Goal: Check status: Check status

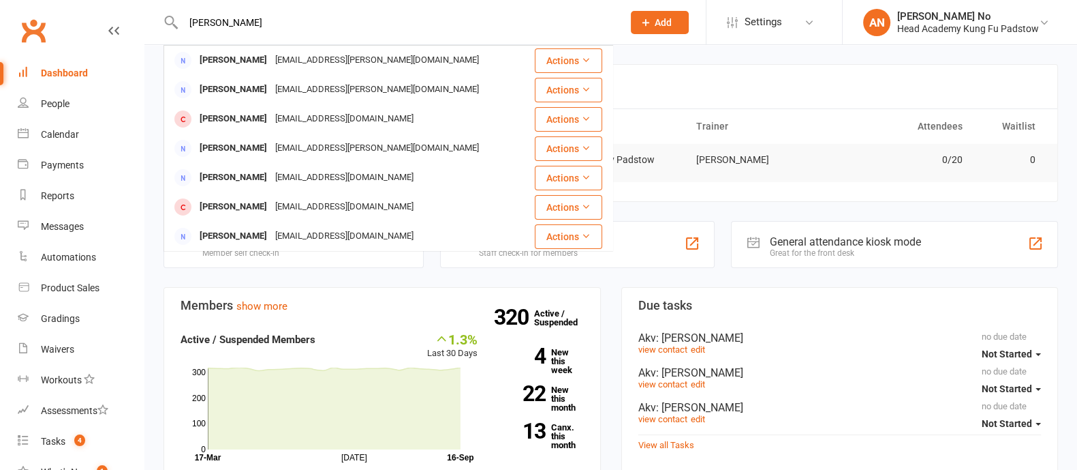
type input "[PERSON_NAME]"
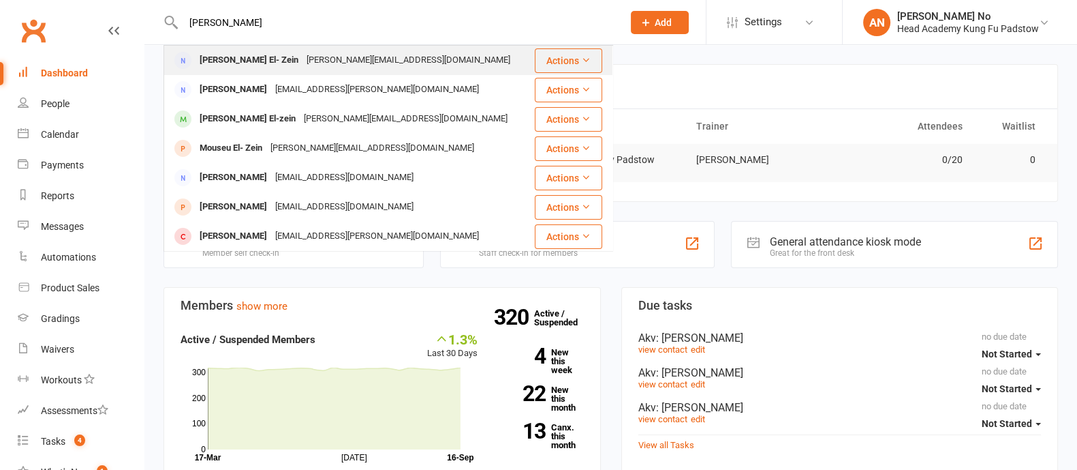
click at [261, 67] on div "[PERSON_NAME] El- Zein" at bounding box center [249, 60] width 107 height 20
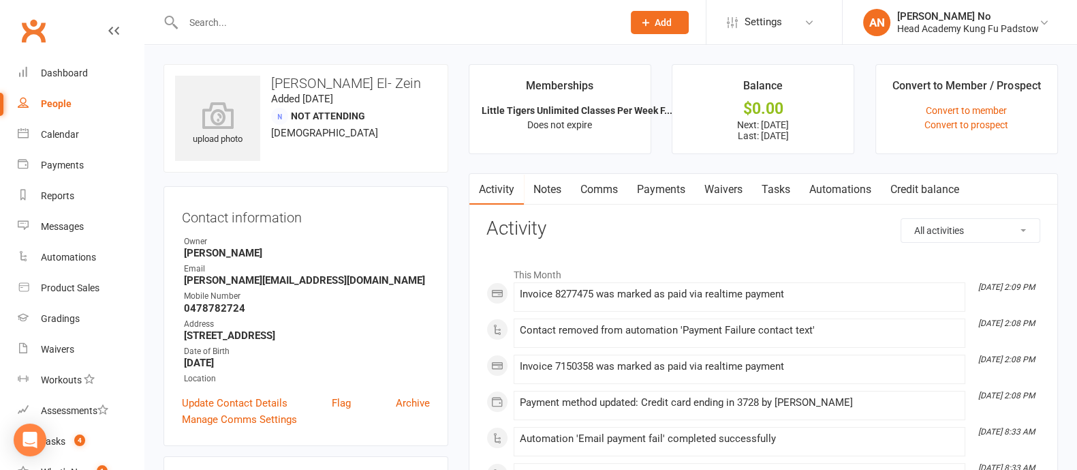
click at [665, 190] on link "Payments" at bounding box center [661, 189] width 67 height 31
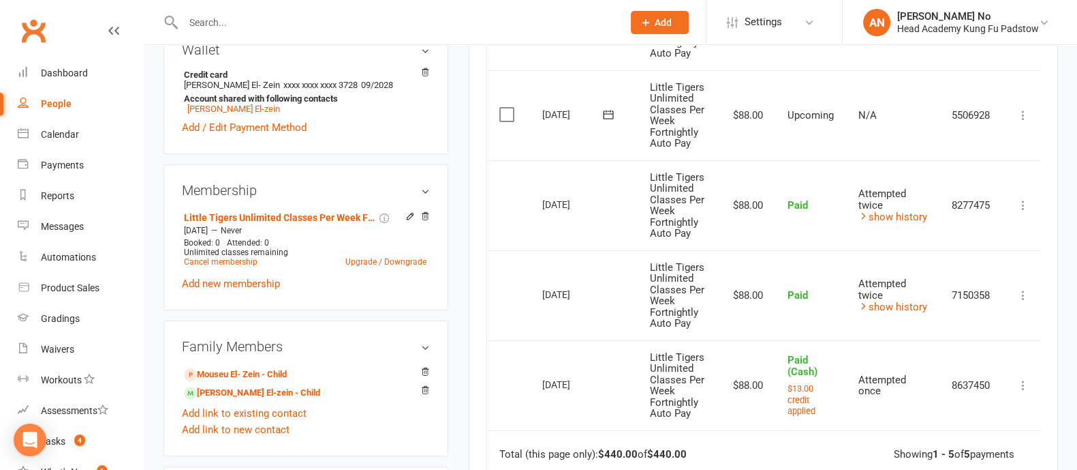
scroll to position [450, 0]
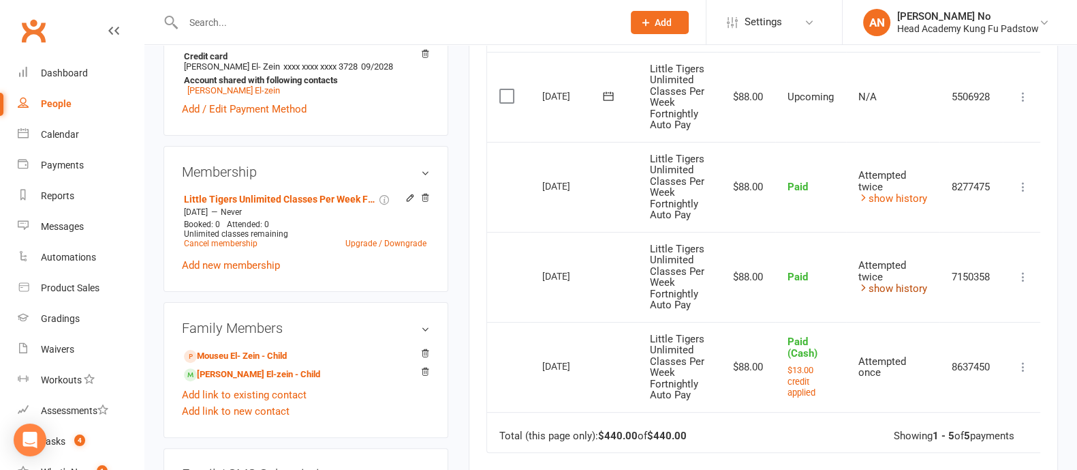
click at [882, 290] on link "show history" at bounding box center [893, 288] width 69 height 12
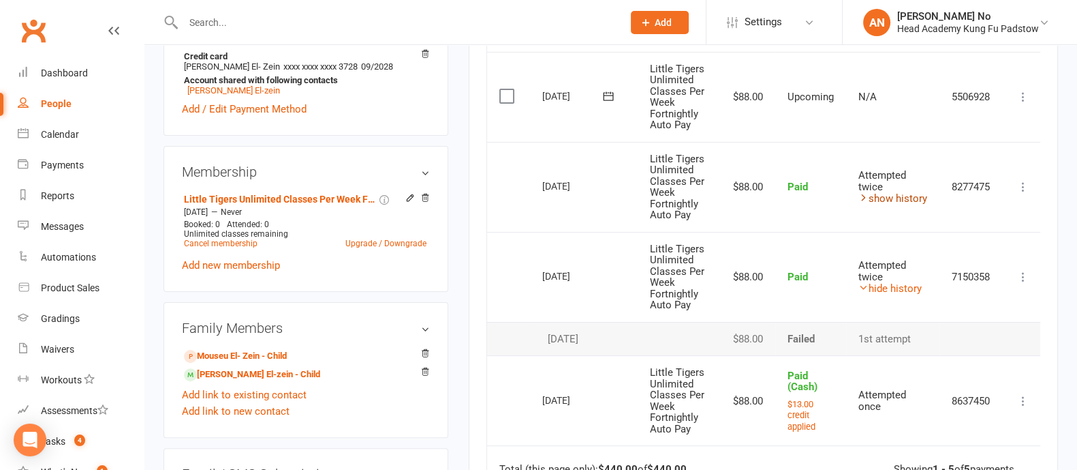
click at [891, 197] on link "show history" at bounding box center [893, 198] width 69 height 12
